Goal: Task Accomplishment & Management: Use online tool/utility

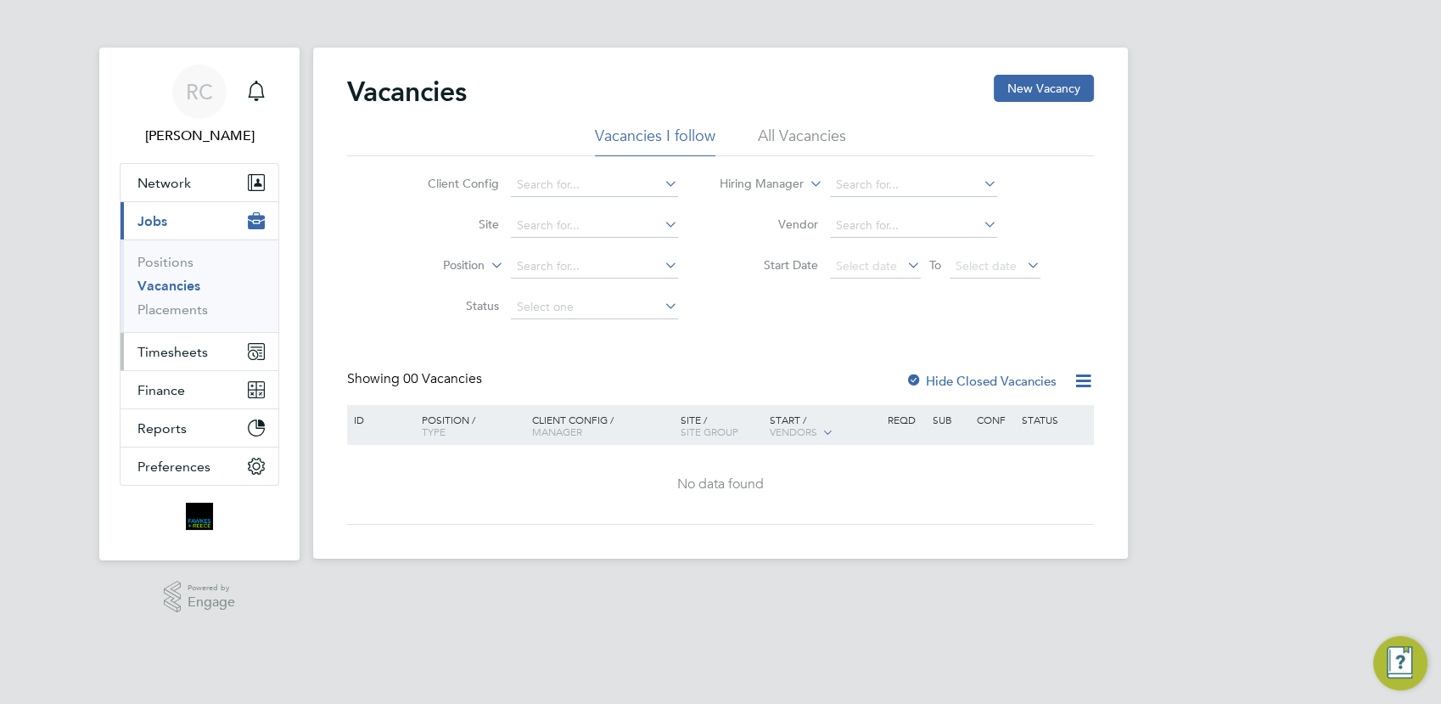
click at [182, 355] on span "Timesheets" at bounding box center [172, 352] width 70 height 16
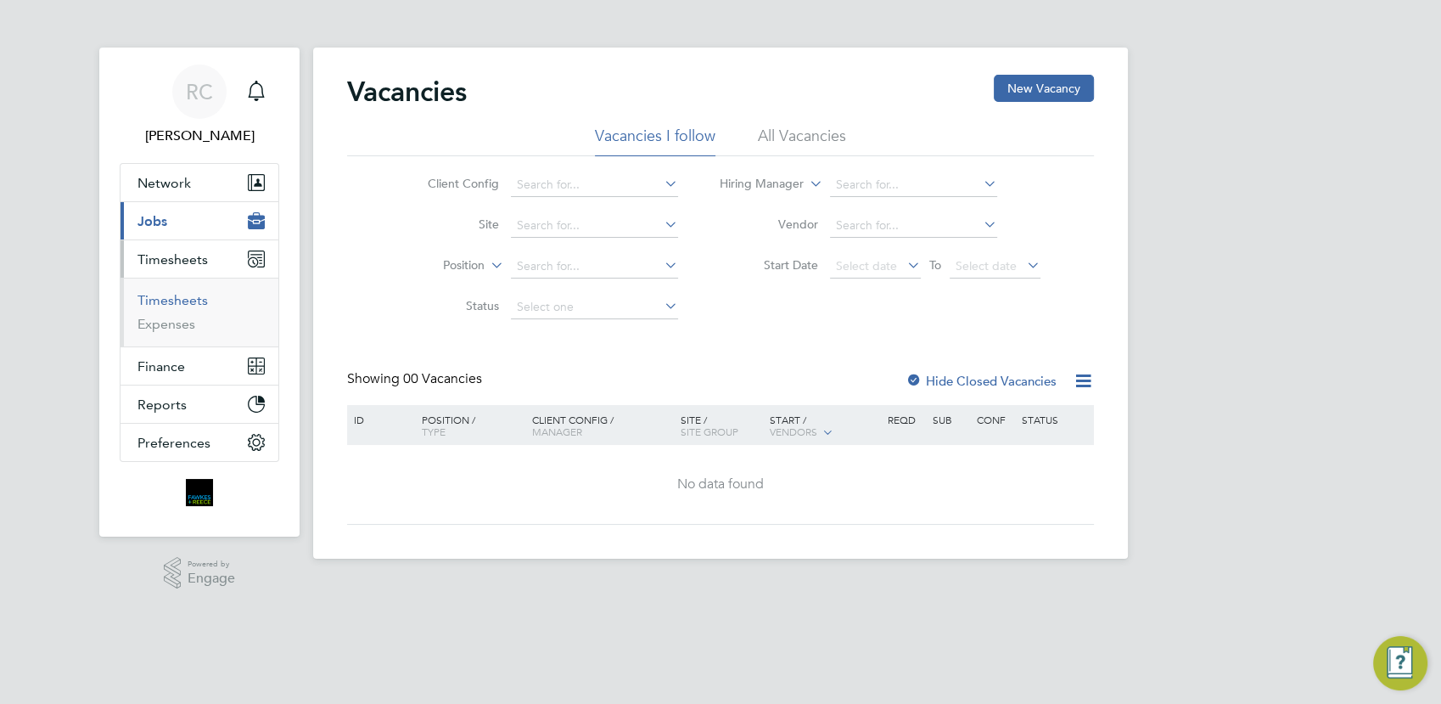
click at [182, 300] on link "Timesheets" at bounding box center [172, 300] width 70 height 16
